Goal: Transaction & Acquisition: Purchase product/service

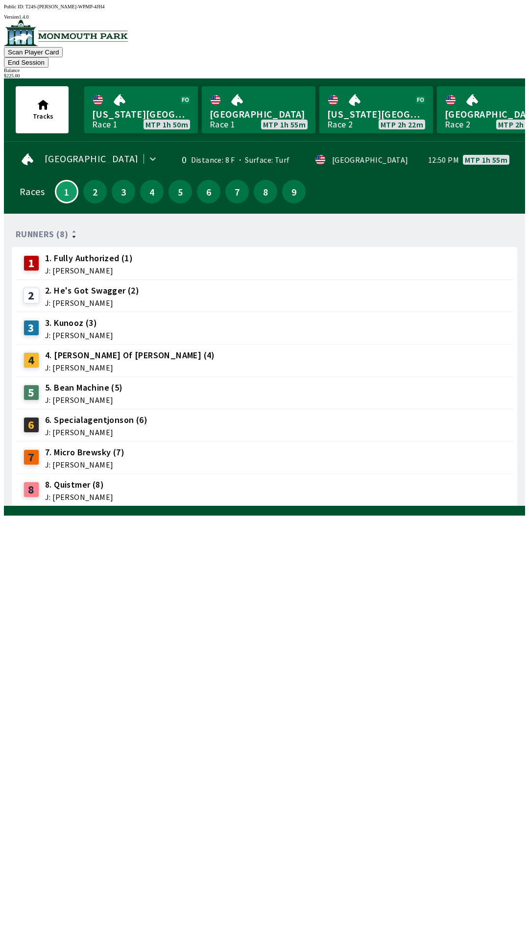
click at [80, 461] on span "J: [PERSON_NAME]" at bounding box center [84, 465] width 79 height 8
click at [69, 461] on span "J: [PERSON_NAME]" at bounding box center [84, 465] width 79 height 8
click at [86, 461] on span "J: [PERSON_NAME]" at bounding box center [84, 465] width 79 height 8
click at [91, 461] on span "J: [PERSON_NAME]" at bounding box center [84, 465] width 79 height 8
click at [99, 461] on span "J: [PERSON_NAME]" at bounding box center [84, 465] width 79 height 8
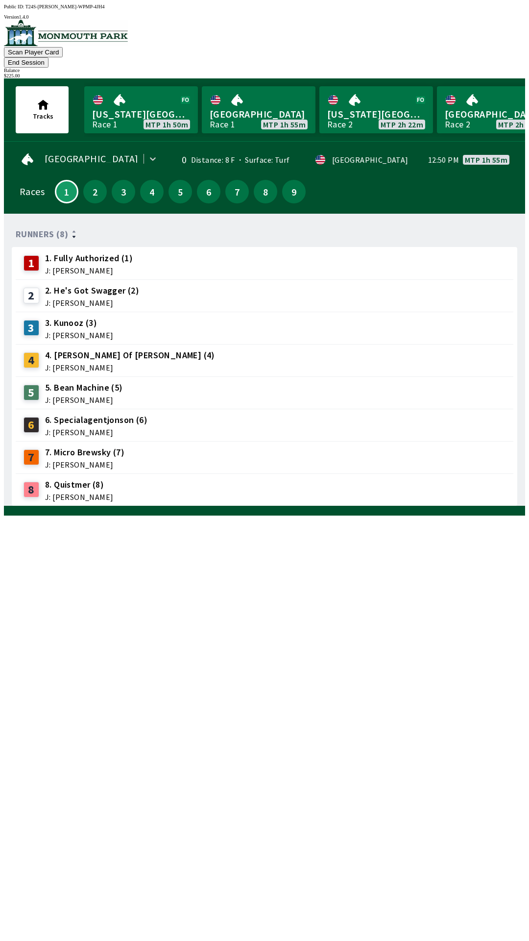
click at [100, 461] on span "J: [PERSON_NAME]" at bounding box center [84, 465] width 79 height 8
click at [104, 461] on span "J: [PERSON_NAME]" at bounding box center [84, 465] width 79 height 8
click at [111, 461] on span "J: [PERSON_NAME]" at bounding box center [84, 465] width 79 height 8
click at [94, 180] on button "2" at bounding box center [95, 192] width 24 height 24
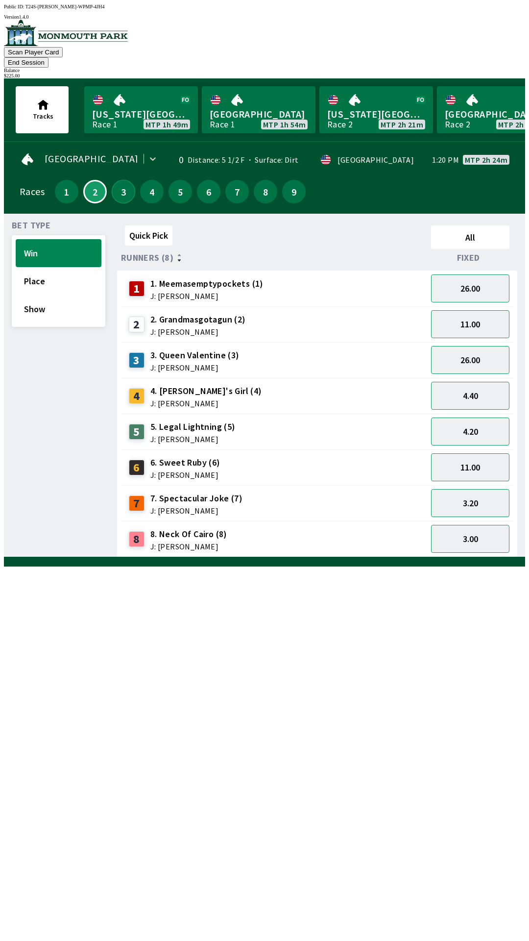
click at [118, 184] on button "3" at bounding box center [124, 192] width 24 height 24
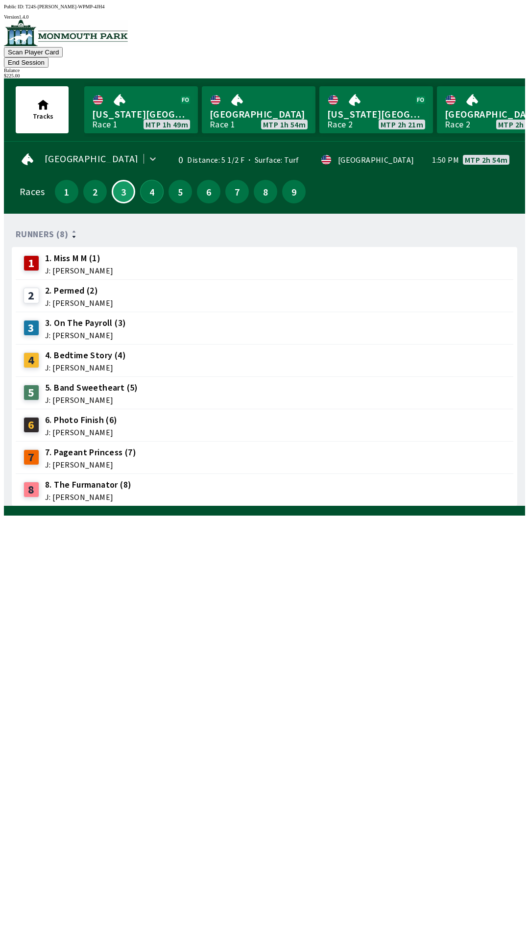
click at [143, 183] on button "4" at bounding box center [152, 192] width 24 height 24
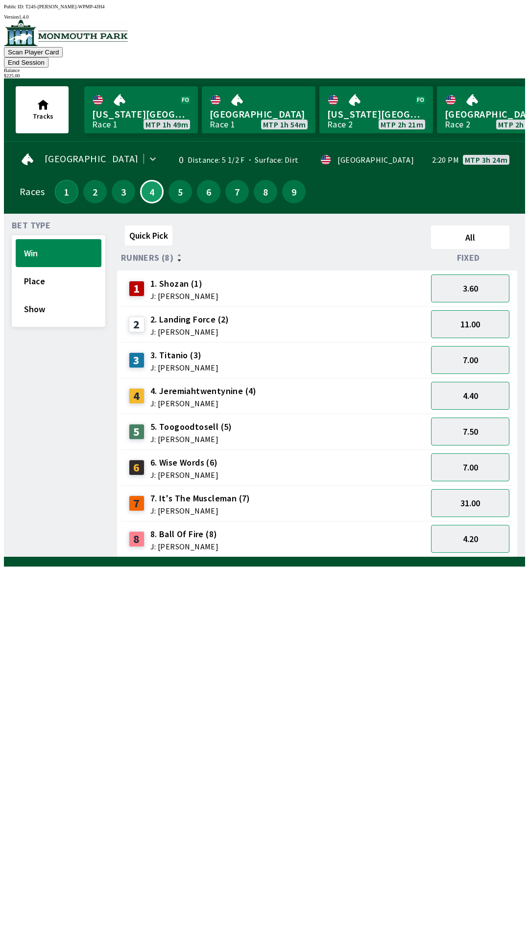
click at [68, 180] on button "1" at bounding box center [67, 192] width 24 height 24
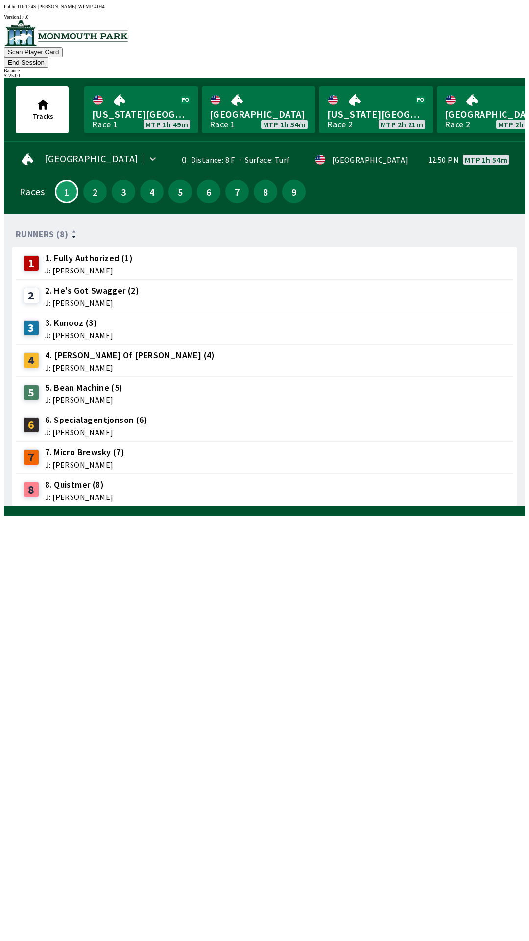
click at [84, 461] on span "J: [PERSON_NAME]" at bounding box center [84, 465] width 79 height 8
click at [82, 461] on span "J: [PERSON_NAME]" at bounding box center [84, 465] width 79 height 8
click at [94, 180] on button "2" at bounding box center [95, 192] width 24 height 24
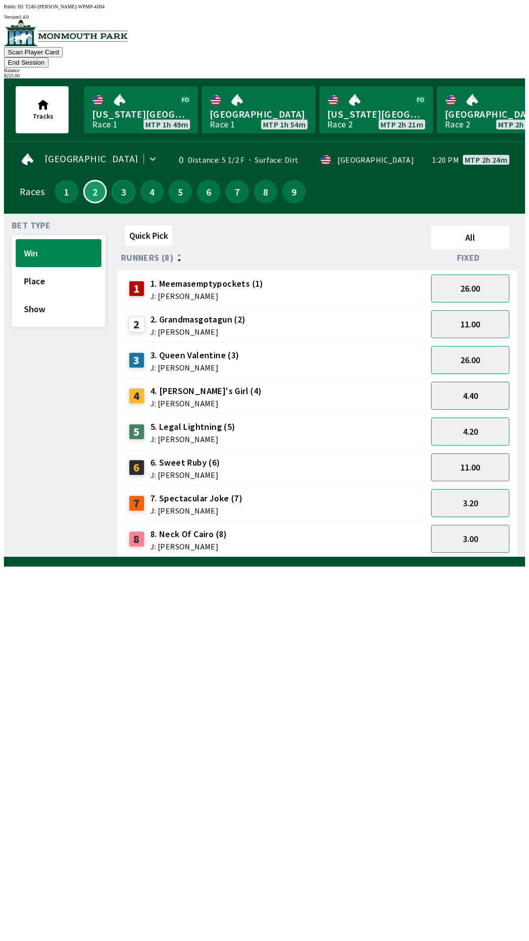
click at [113, 180] on button "3" at bounding box center [124, 192] width 24 height 24
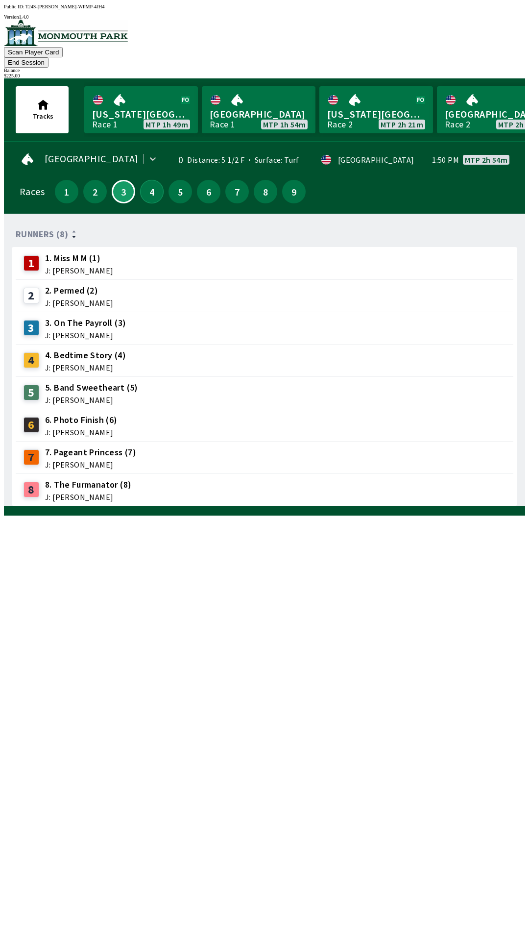
click at [146, 180] on button "4" at bounding box center [152, 192] width 24 height 24
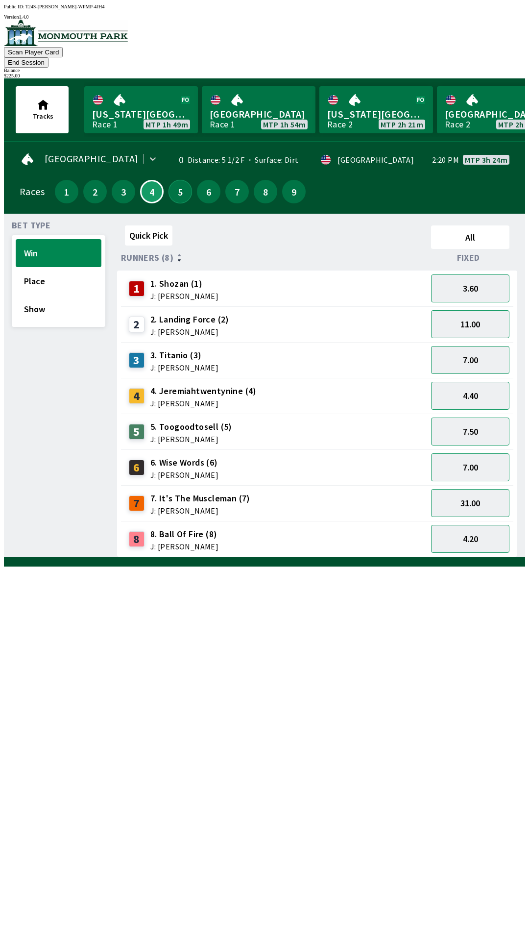
click at [175, 180] on button "5" at bounding box center [181, 192] width 24 height 24
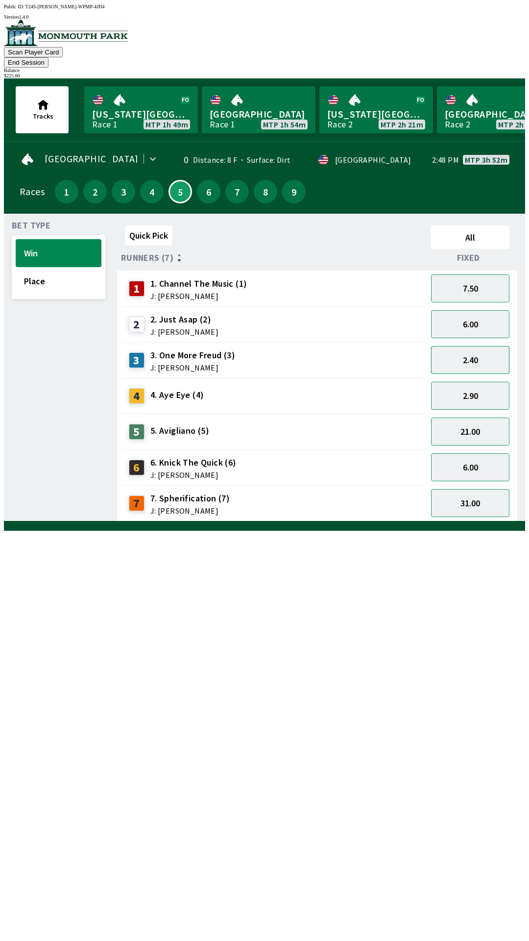
click at [469, 347] on button "2.40" at bounding box center [470, 360] width 78 height 28
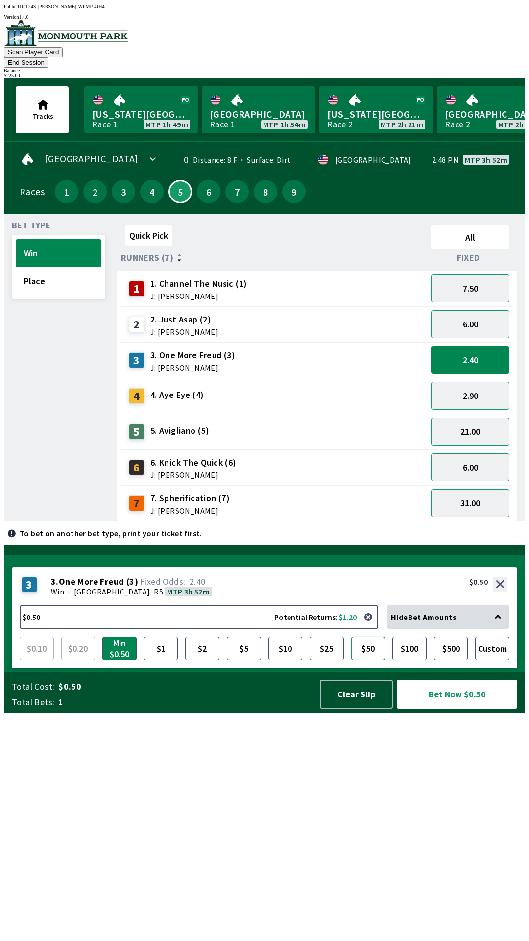
click at [367, 660] on button "$50" at bounding box center [368, 648] width 34 height 24
click at [451, 708] on button "Bet Now $50.00" at bounding box center [457, 694] width 121 height 29
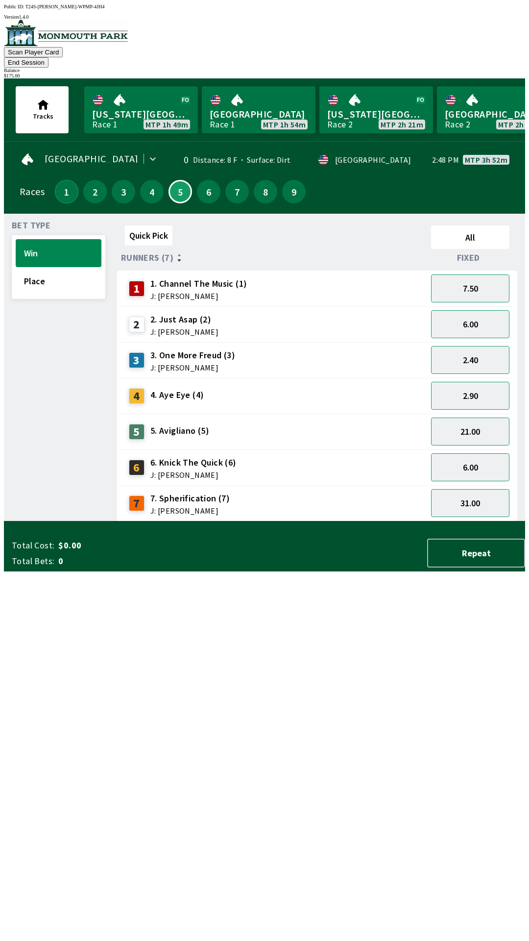
click at [67, 180] on button "1" at bounding box center [67, 192] width 24 height 24
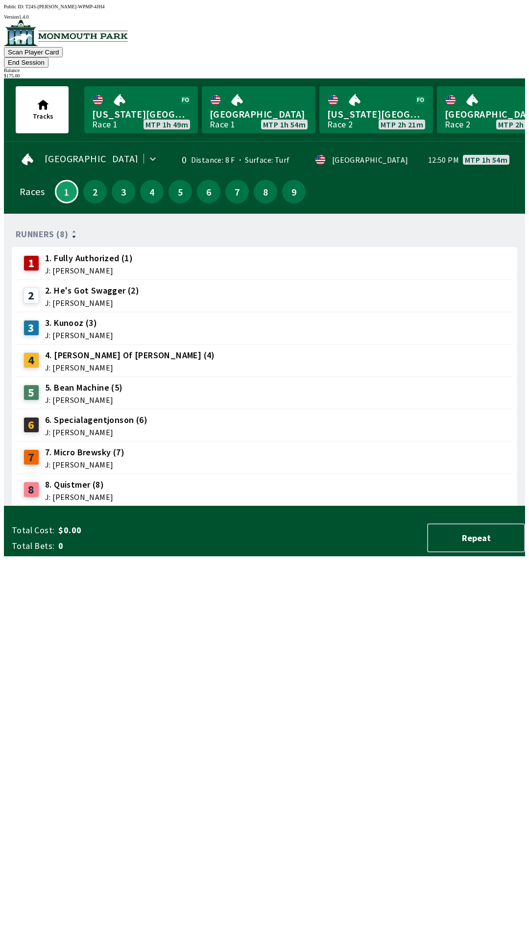
click at [49, 57] on button "End Session" at bounding box center [26, 62] width 45 height 10
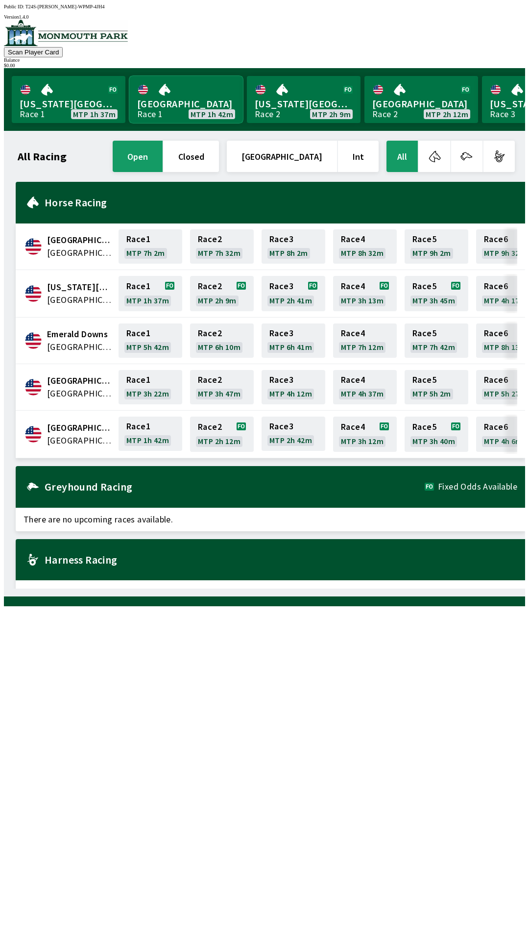
click at [187, 110] on link "[GEOGRAPHIC_DATA] Race 1 MTP 1h 42m" at bounding box center [186, 99] width 114 height 47
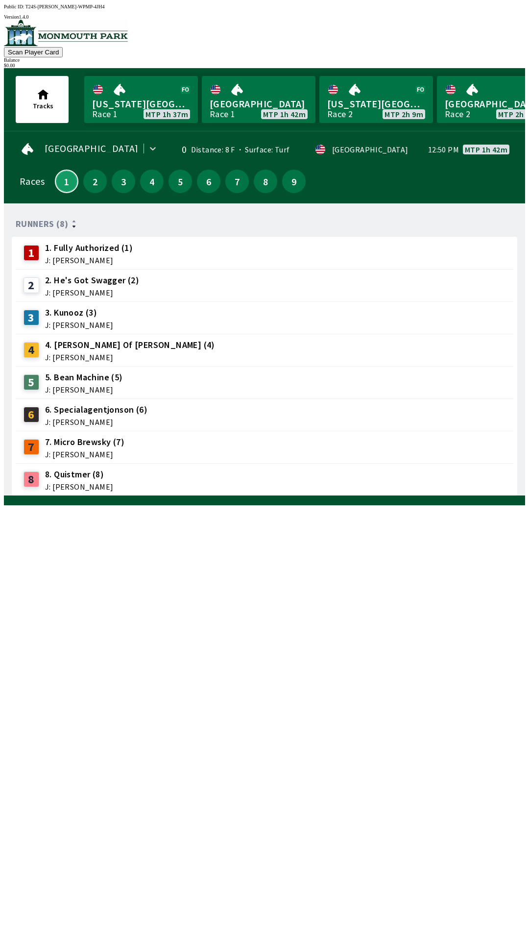
click at [65, 171] on button "1" at bounding box center [67, 182] width 24 height 24
click at [174, 183] on button "5" at bounding box center [181, 182] width 24 height 24
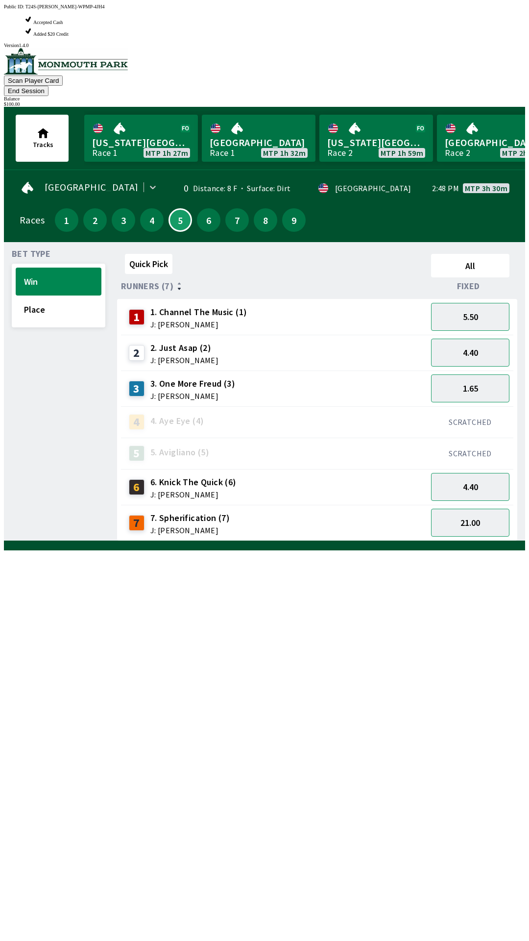
click at [488, 370] on div "1.65" at bounding box center [470, 388] width 86 height 36
click at [490, 339] on button "4.40" at bounding box center [470, 353] width 78 height 28
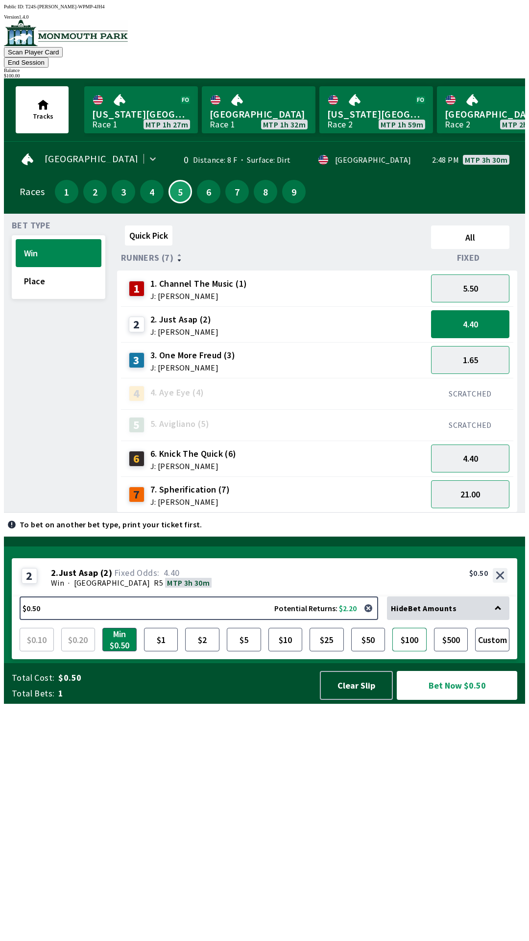
click at [412, 651] on button "$100" at bounding box center [409, 640] width 34 height 24
click at [465, 700] on button "Bet Now $100.00" at bounding box center [457, 685] width 121 height 29
